Goal: Find contact information: Find contact information

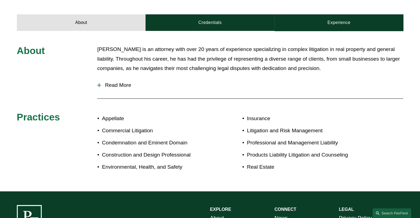
scroll to position [193, 0]
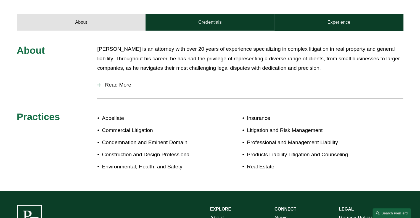
click at [127, 82] on span "Read More" at bounding box center [252, 85] width 302 height 6
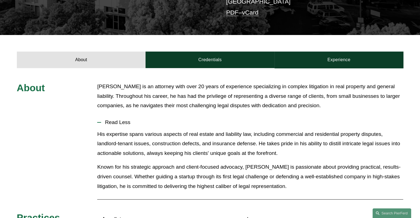
scroll to position [138, 0]
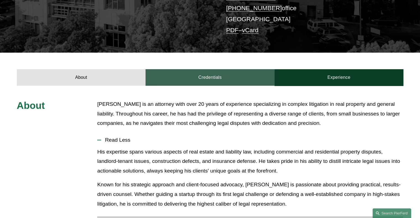
click at [196, 77] on link "Credentials" at bounding box center [210, 77] width 129 height 17
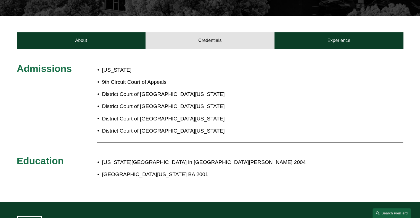
scroll to position [166, 0]
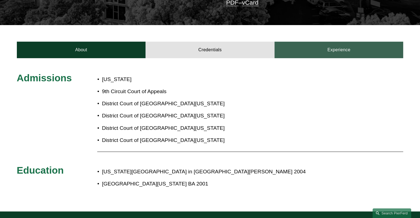
click at [351, 44] on link "Experience" at bounding box center [339, 50] width 129 height 17
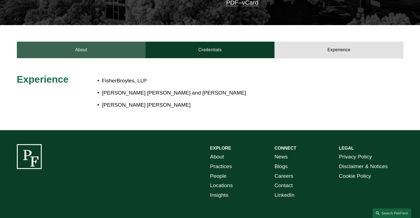
click at [92, 45] on link "About" at bounding box center [81, 50] width 129 height 17
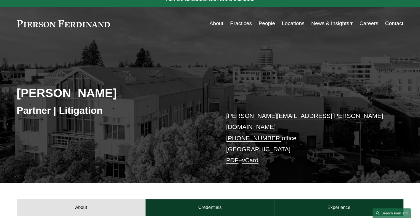
scroll to position [0, 0]
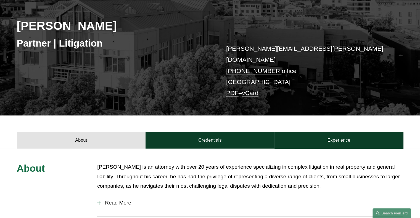
scroll to position [115, 0]
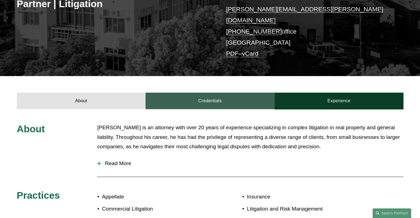
click at [240, 101] on link "Credentials" at bounding box center [210, 101] width 129 height 17
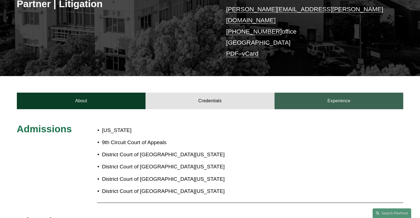
click at [313, 100] on link "Experience" at bounding box center [339, 101] width 129 height 17
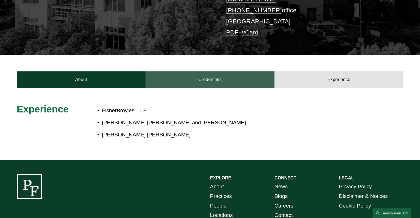
click at [259, 75] on link "Credentials" at bounding box center [210, 80] width 129 height 17
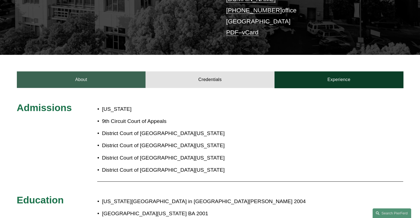
click at [97, 72] on link "About" at bounding box center [81, 80] width 129 height 17
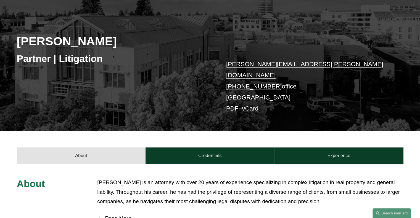
scroll to position [59, 0]
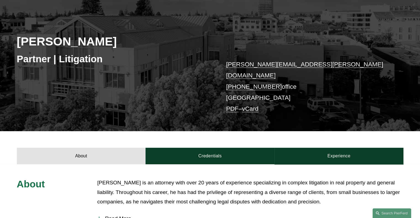
click at [252, 106] on link "vCard" at bounding box center [250, 109] width 17 height 7
click at [233, 106] on link "PDF" at bounding box center [232, 109] width 12 height 7
click at [240, 98] on p "[PERSON_NAME][EMAIL_ADDRESS][PERSON_NAME][DOMAIN_NAME] [PHONE_NUMBER] office [G…" at bounding box center [306, 87] width 161 height 56
click at [235, 106] on link "PDF" at bounding box center [232, 109] width 12 height 7
